Goal: Task Accomplishment & Management: Complete application form

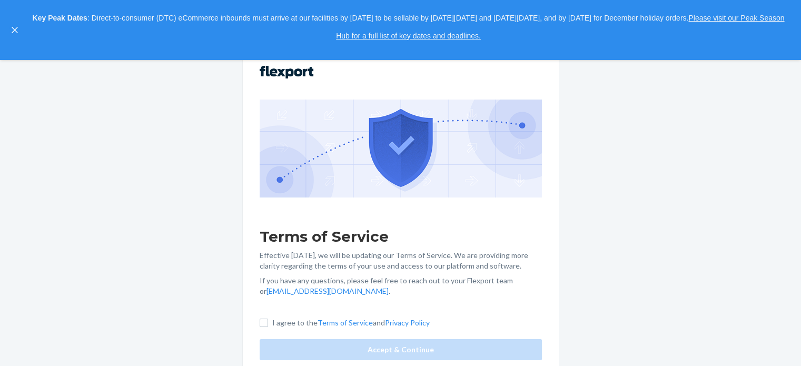
click at [259, 326] on div "Terms of Service Effective May 1, 2025, we will be updating our Terms of Servic…" at bounding box center [401, 213] width 316 height 328
click at [266, 326] on input "I agree to the Terms of Service and Privacy Policy" at bounding box center [264, 323] width 8 height 8
checkbox input "true"
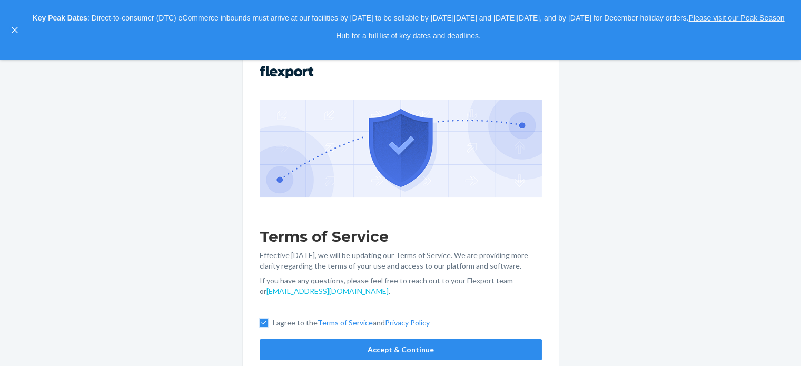
scroll to position [102, 0]
click at [349, 348] on button "Accept & Continue" at bounding box center [401, 349] width 282 height 21
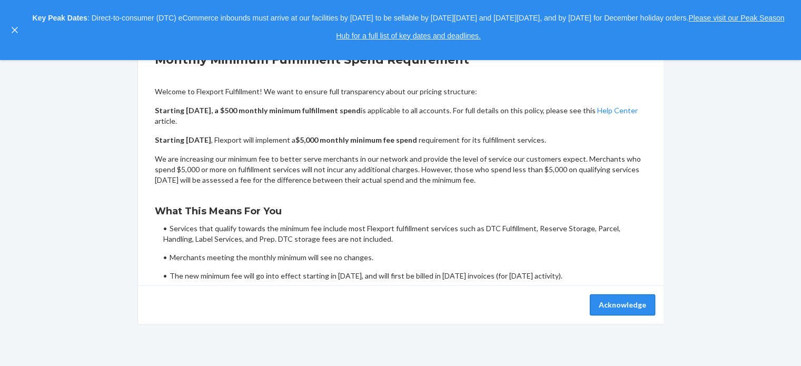
click at [630, 302] on button "Acknowledge" at bounding box center [622, 304] width 65 height 21
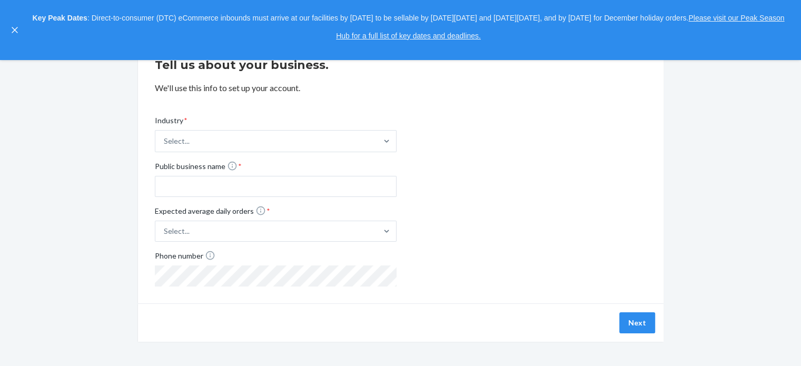
scroll to position [103, 0]
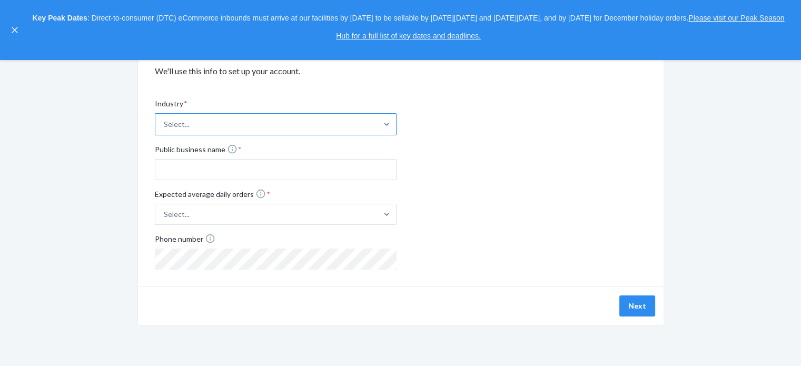
click at [266, 124] on div "Select..." at bounding box center [266, 124] width 222 height 21
click at [165, 124] on input "Industry * Select..." at bounding box center [164, 124] width 1 height 11
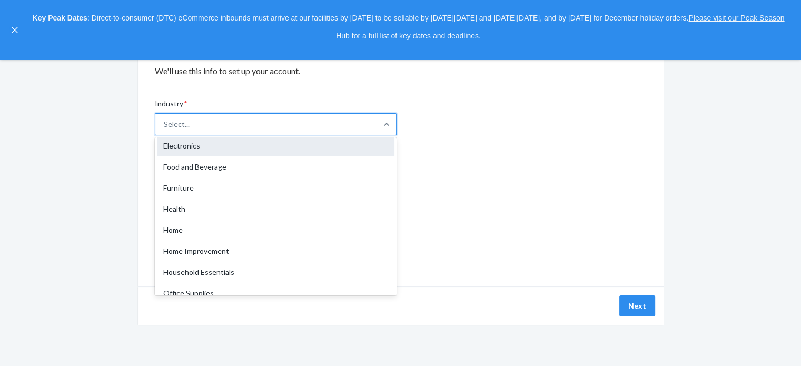
scroll to position [105, 0]
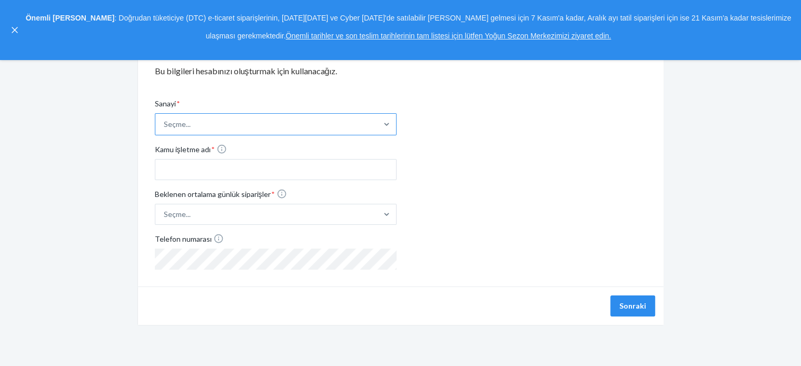
click at [268, 125] on div "Seçme..." at bounding box center [266, 124] width 222 height 21
click at [165, 125] on input "Sanayi * Seçme..." at bounding box center [164, 124] width 1 height 11
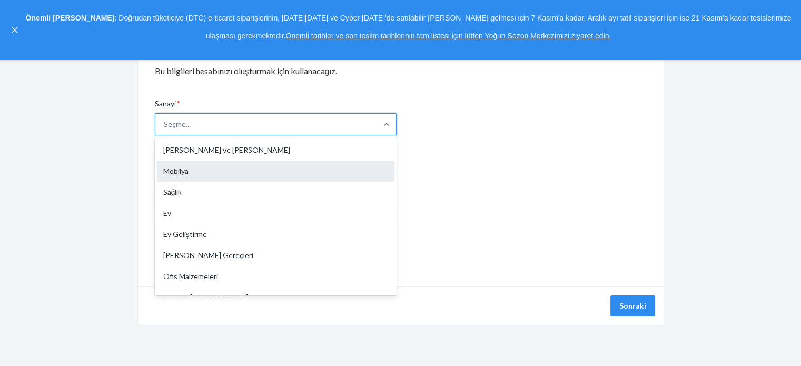
click at [274, 171] on div "Mobilya" at bounding box center [276, 171] width 238 height 21
click at [165, 130] on input "Sanayi * Seçenek Giyim odaklı, 19 sonuçtan 1. 19 sonuç mevcut. Seçenekleri seçm…" at bounding box center [164, 124] width 1 height 11
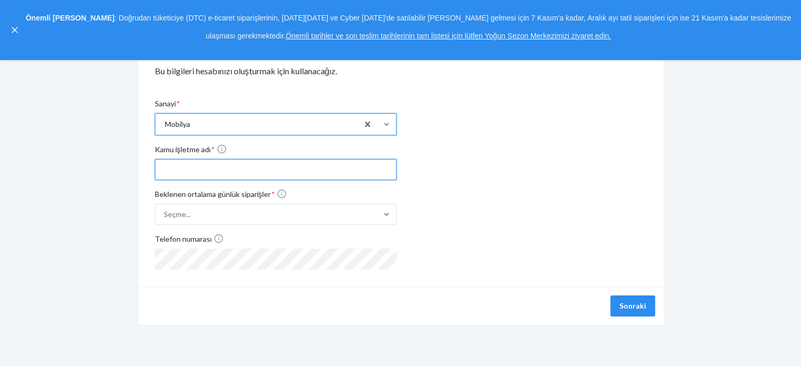
click at [193, 174] on input "Kamu işletme adı *" at bounding box center [276, 169] width 242 height 21
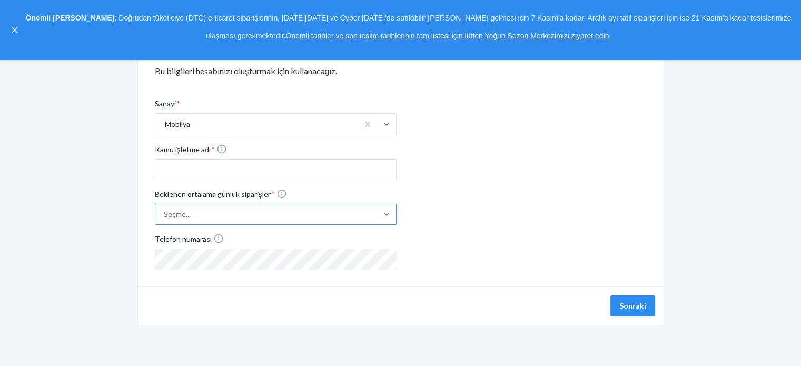
click at [306, 212] on label "Beklenen ortalama günlük siparişler * Seçme..." at bounding box center [276, 207] width 242 height 36
click at [111, 214] on input "Beklenen ortalama günlük siparişler * Seçme..." at bounding box center [111, 214] width 0 height 0
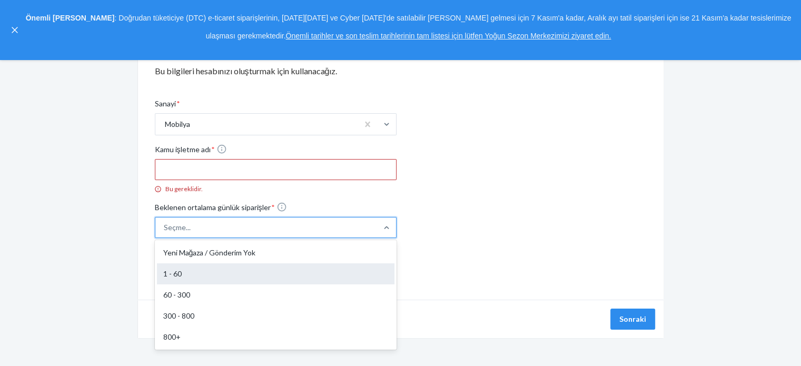
click at [281, 271] on div "1 - 60" at bounding box center [276, 273] width 238 height 21
click at [111, 228] on input "Beklenen ortalama günlük siparişler * Yeni Mağaza / Gönderim Yapılmıyor seçeneğ…" at bounding box center [111, 228] width 0 height 0
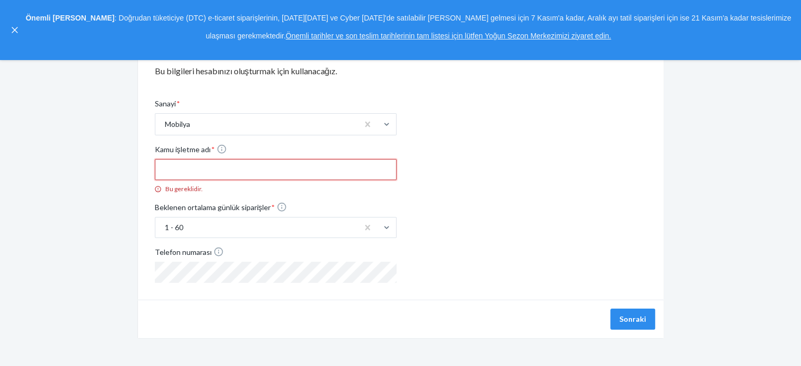
click at [283, 179] on input "Kamu işletme adı * Bu gereklidir." at bounding box center [276, 169] width 242 height 21
drag, startPoint x: 286, startPoint y: 168, endPoint x: 689, endPoint y: 148, distance: 403.5
click at [703, 163] on div "Bize işinizden bahseder misiniz? Bu bilgileri hesabınızı oluşturmak için kullan…" at bounding box center [400, 180] width 785 height 315
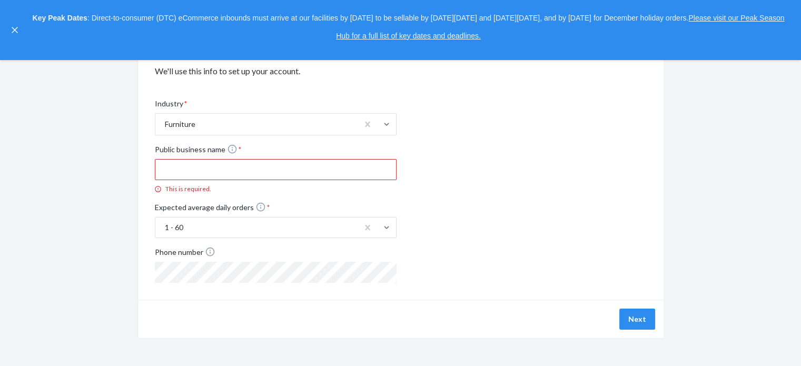
scroll to position [169, 0]
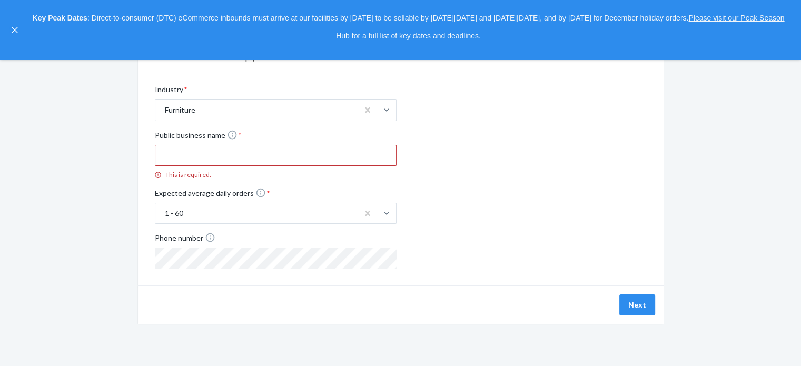
click at [531, 199] on div "Industry * Furniture Public business name * This is required. Expected average …" at bounding box center [401, 167] width 492 height 201
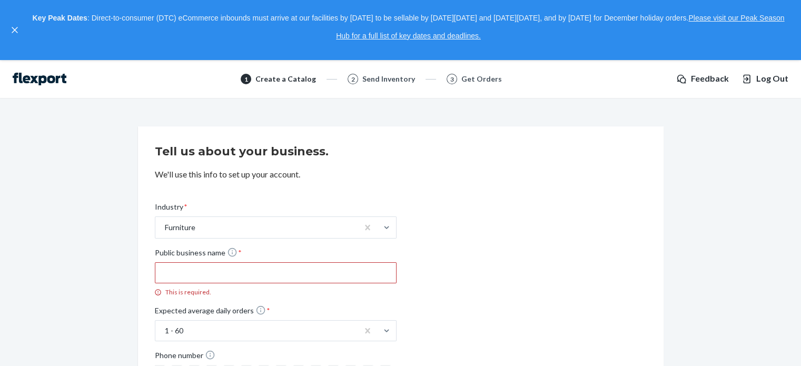
click at [31, 81] on img at bounding box center [40, 79] width 54 height 13
click at [13, 33] on icon "close," at bounding box center [15, 30] width 6 height 6
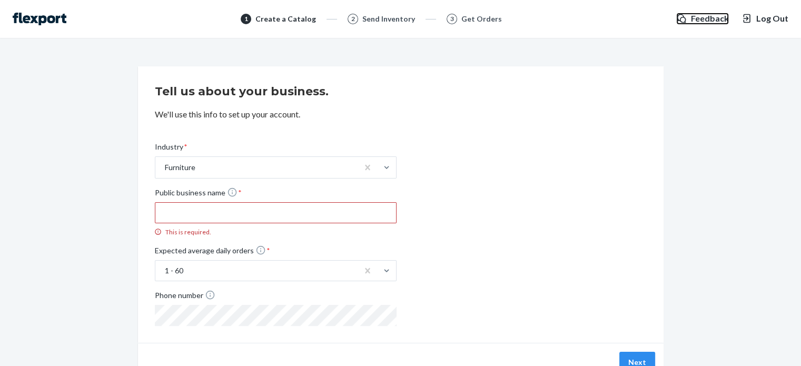
click at [724, 17] on span "Feedback" at bounding box center [710, 19] width 38 height 12
click at [32, 26] on div "1 Create a Catalog 2 Send Inventory 3 Get Orders Feedback Log Out" at bounding box center [400, 19] width 801 height 38
click at [35, 23] on img at bounding box center [40, 19] width 54 height 13
click at [762, 18] on span "Log Out" at bounding box center [773, 19] width 32 height 12
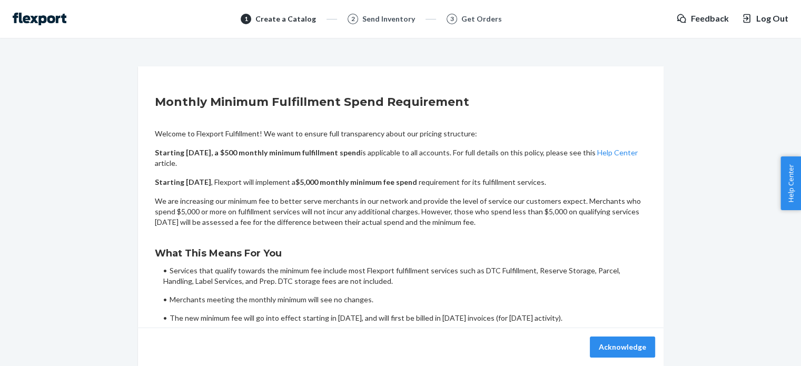
drag, startPoint x: 430, startPoint y: 13, endPoint x: 666, endPoint y: 106, distance: 253.6
click at [430, 13] on div "1 Create a Catalog 2 Send Inventory 3 Get Orders" at bounding box center [371, 19] width 593 height 13
click at [44, 25] on img at bounding box center [40, 19] width 54 height 13
